Goal: Information Seeking & Learning: Learn about a topic

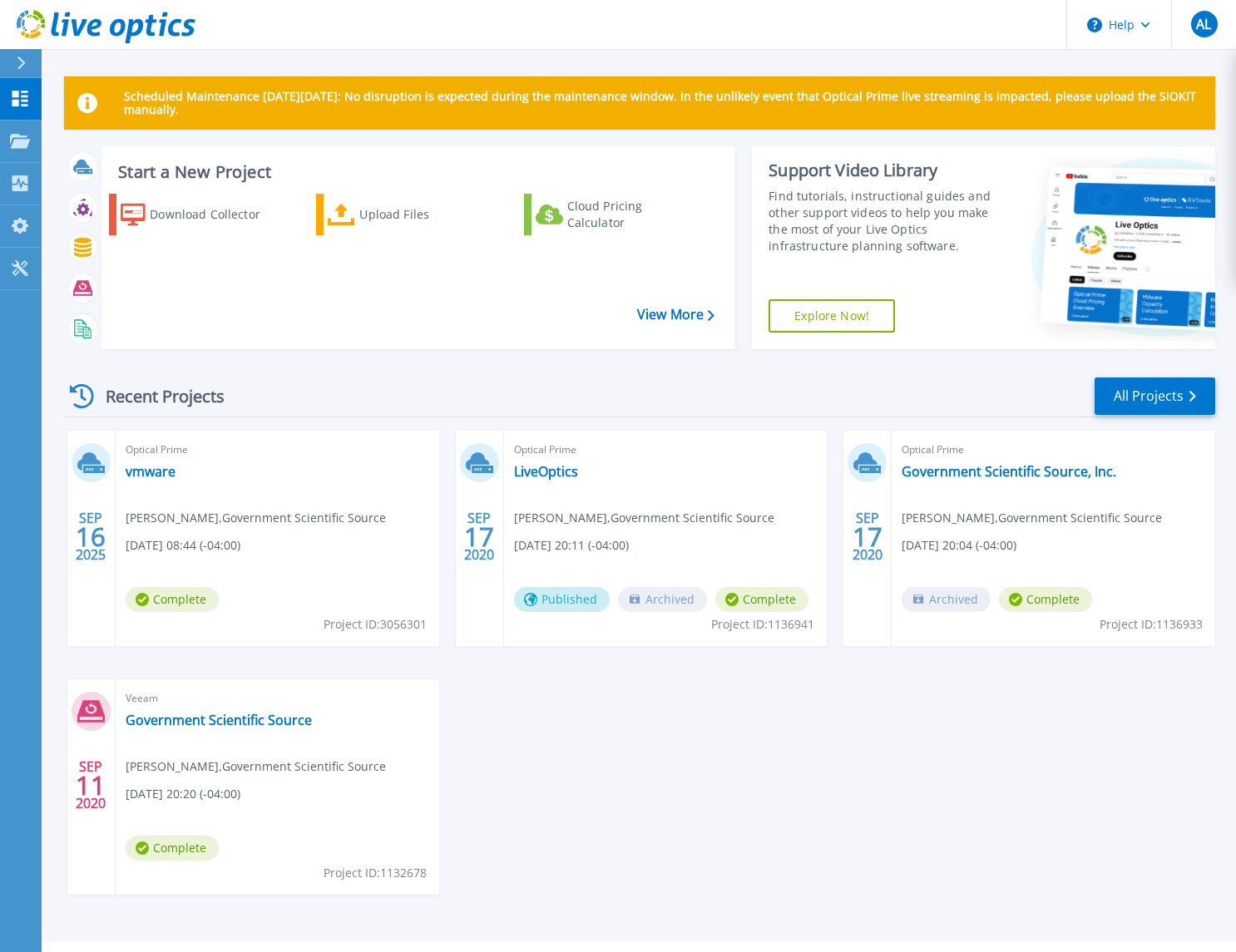
click at [205, 527] on div "Optical Prime vmware [PERSON_NAME] , Government Scientific Source [DATE] 08:44 …" at bounding box center [277, 539] width 323 height 216
drag, startPoint x: 91, startPoint y: 539, endPoint x: 127, endPoint y: 505, distance: 49.5
click at [97, 532] on span "16" at bounding box center [90, 536] width 30 height 15
click at [146, 475] on link "vmware" at bounding box center [151, 471] width 50 height 16
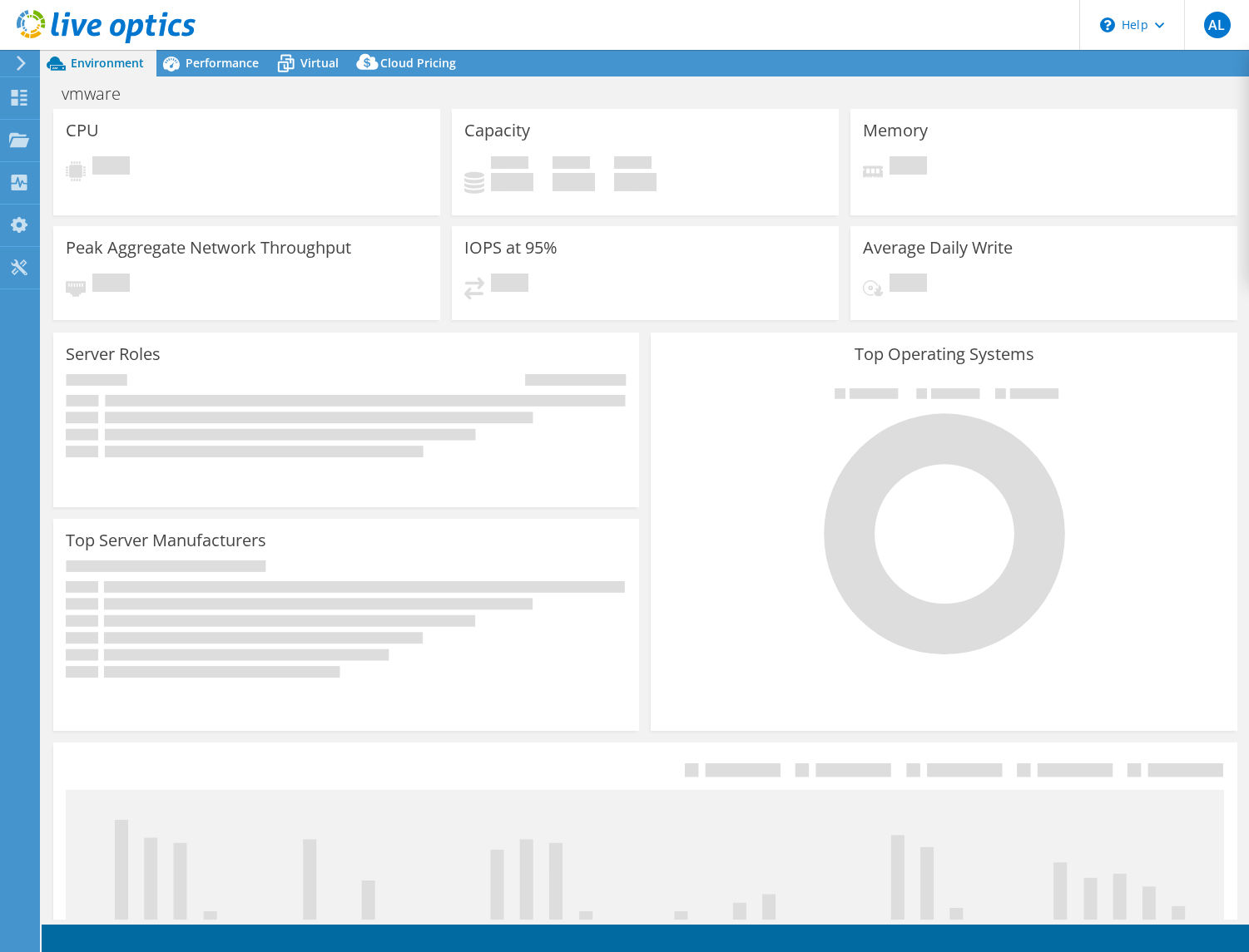
select select "USD"
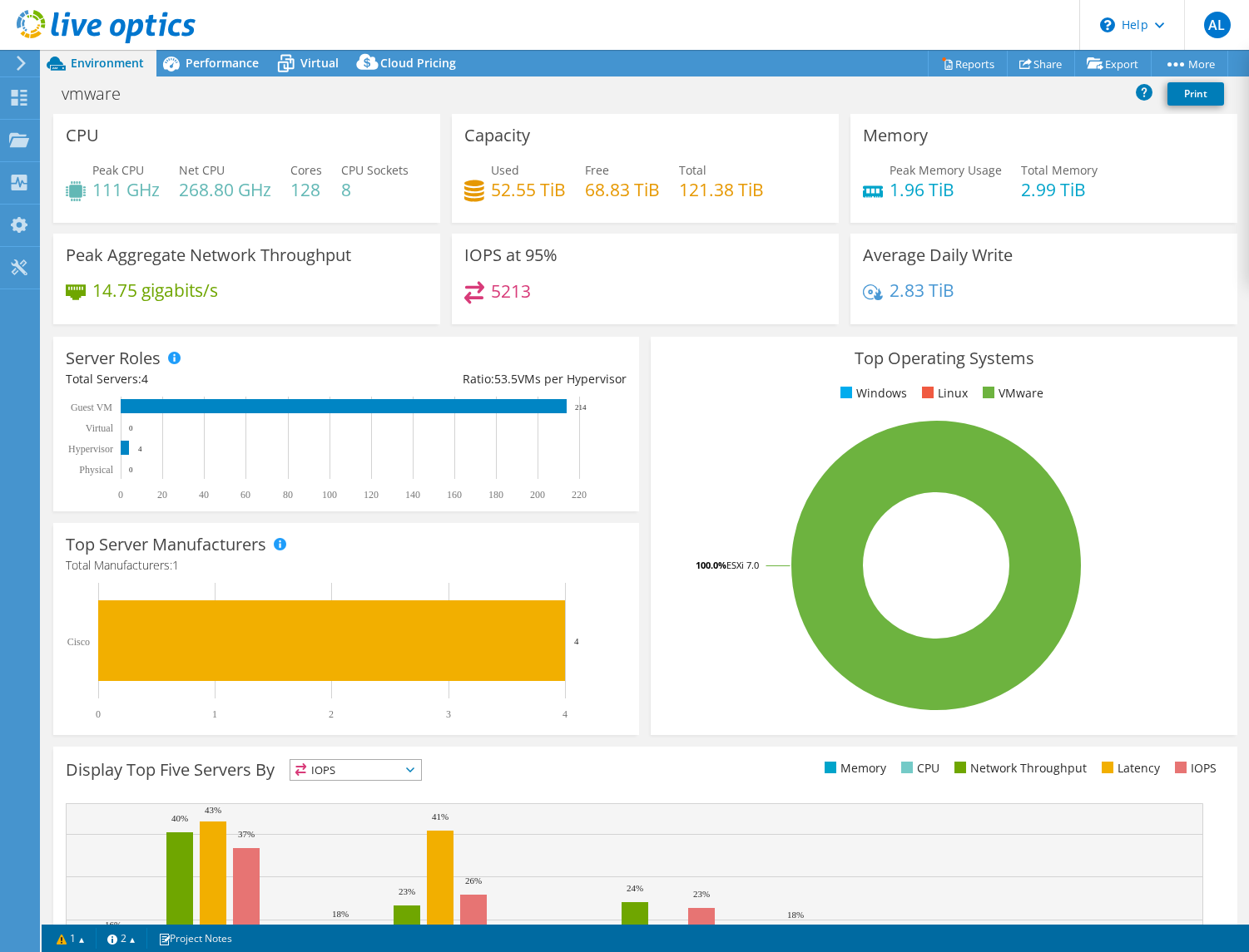
click at [674, 387] on div "Top Operating Systems Windows Linux VMware 100.0% ESXi 7.0" at bounding box center [943, 536] width 586 height 399
click at [225, 62] on span "Performance" at bounding box center [222, 62] width 74 height 15
